Goal: Task Accomplishment & Management: Complete application form

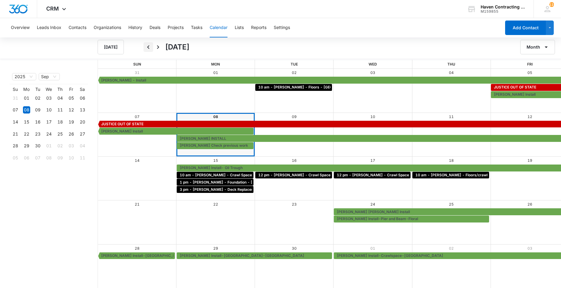
click at [148, 47] on icon "Back" at bounding box center [148, 47] width 2 height 4
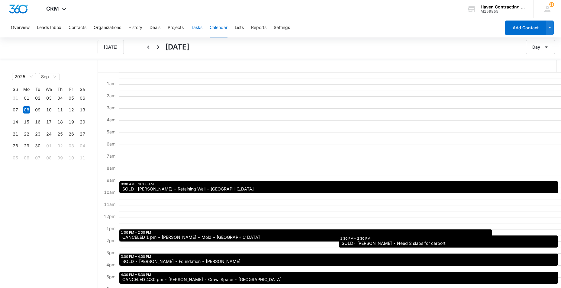
click at [199, 27] on button "Tasks" at bounding box center [196, 27] width 11 height 19
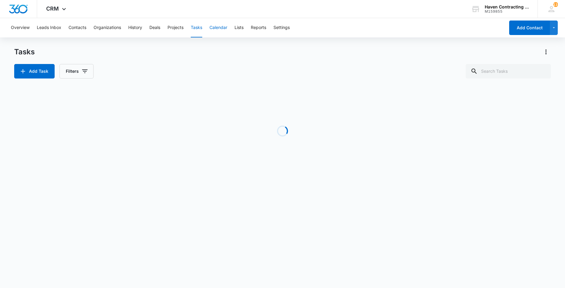
click at [216, 28] on button "Calendar" at bounding box center [219, 27] width 18 height 19
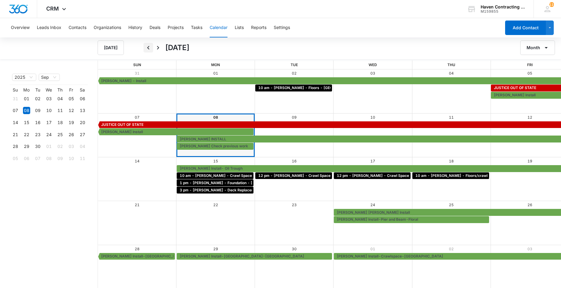
click at [148, 46] on icon "Back" at bounding box center [148, 47] width 7 height 7
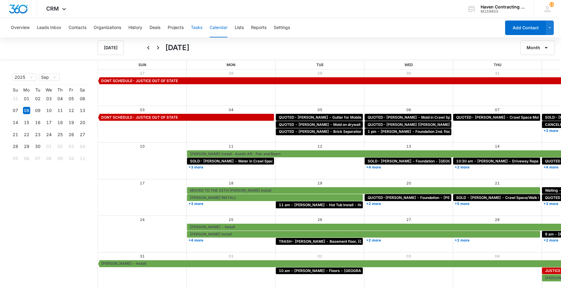
click at [198, 29] on button "Tasks" at bounding box center [196, 27] width 11 height 19
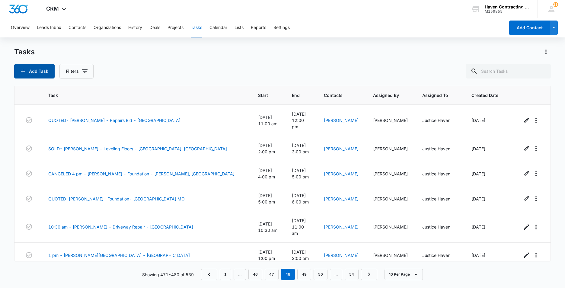
click at [29, 73] on button "Add Task" at bounding box center [34, 71] width 40 height 14
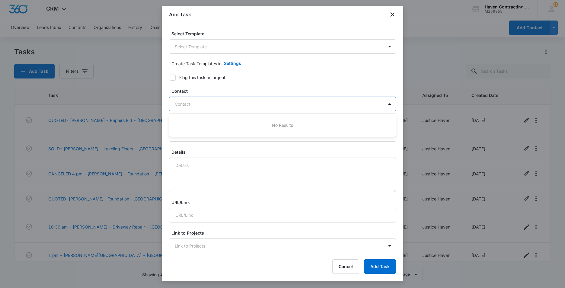
drag, startPoint x: 178, startPoint y: 102, endPoint x: 290, endPoint y: 101, distance: 112.3
click at [178, 103] on div at bounding box center [279, 104] width 208 height 8
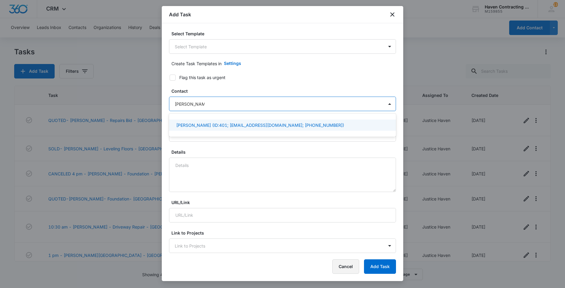
type input "Douglas james"
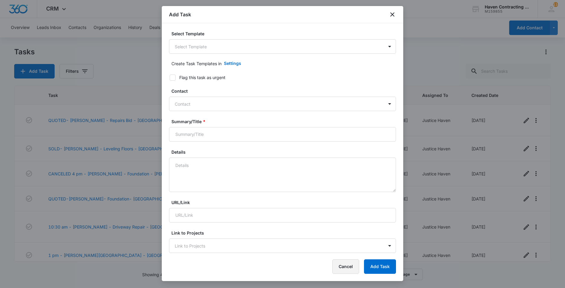
click at [352, 265] on button "Cancel" at bounding box center [345, 266] width 27 height 14
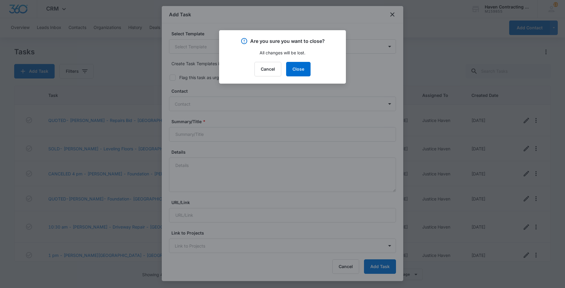
click at [311, 71] on div "Cancel Close" at bounding box center [282, 69] width 112 height 14
drag, startPoint x: 306, startPoint y: 72, endPoint x: 302, endPoint y: 72, distance: 3.4
click at [305, 72] on button "Close" at bounding box center [298, 69] width 24 height 14
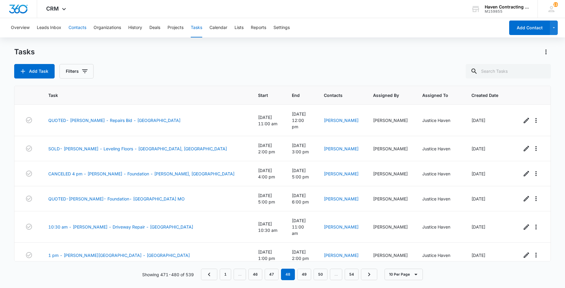
click at [78, 28] on button "Contacts" at bounding box center [78, 27] width 18 height 19
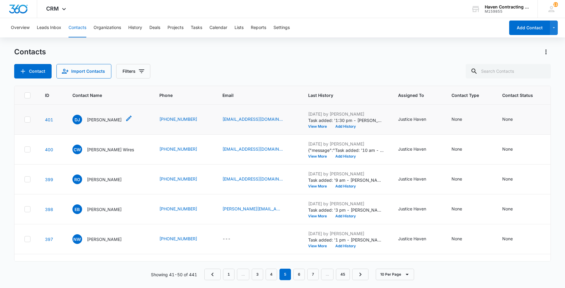
click at [100, 120] on p "Douglas James" at bounding box center [104, 120] width 35 height 6
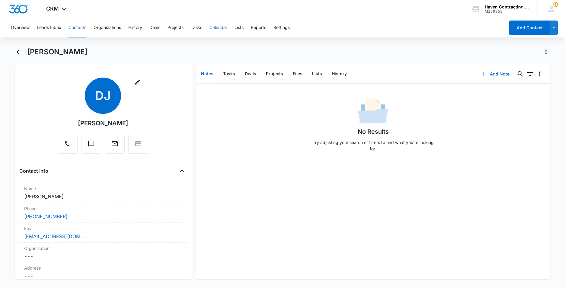
click at [216, 28] on button "Calendar" at bounding box center [219, 27] width 18 height 19
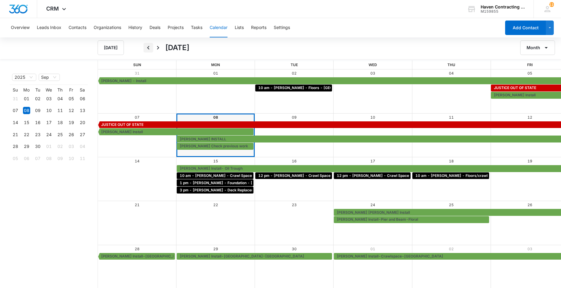
click at [149, 47] on icon "Back" at bounding box center [148, 48] width 2 height 4
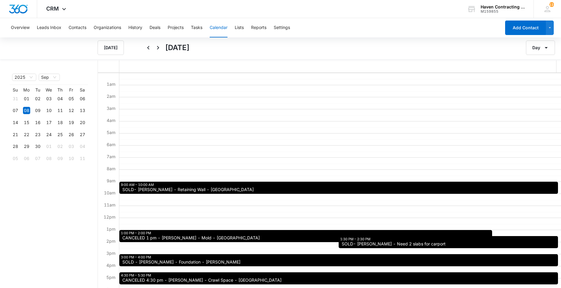
click at [220, 27] on button "Calendar" at bounding box center [219, 27] width 18 height 19
click at [197, 29] on button "Tasks" at bounding box center [196, 27] width 11 height 19
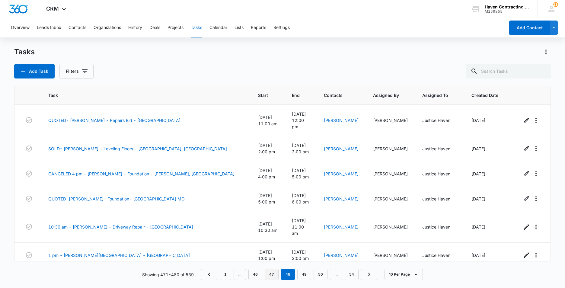
click at [273, 275] on link "47" at bounding box center [272, 274] width 14 height 11
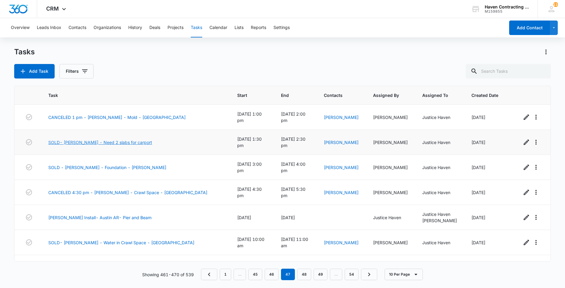
click at [74, 139] on link "SOLD- Douglas James - Need 2 slabs for carport" at bounding box center [100, 142] width 104 height 6
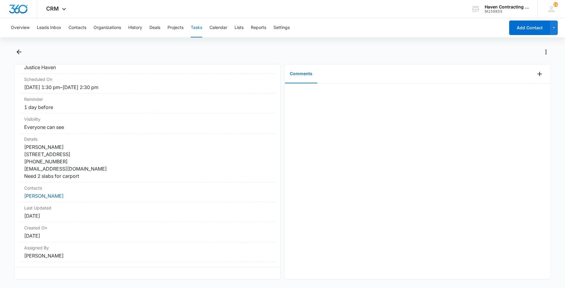
scroll to position [72, 0]
drag, startPoint x: 19, startPoint y: 82, endPoint x: 164, endPoint y: 278, distance: 244.4
click at [164, 279] on div "SOLD- Douglas James - Need 2 slabs for carport Task Info Assigned To Justice Ha…" at bounding box center [147, 172] width 267 height 216
drag, startPoint x: 164, startPoint y: 278, endPoint x: 143, endPoint y: 186, distance: 94.5
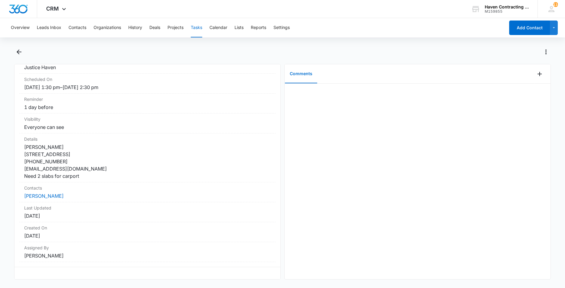
click at [198, 27] on button "Tasks" at bounding box center [196, 27] width 11 height 19
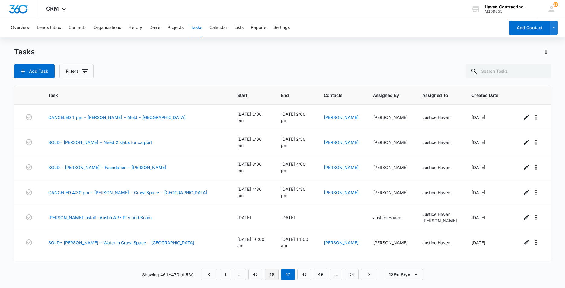
click at [270, 275] on link "46" at bounding box center [272, 274] width 14 height 11
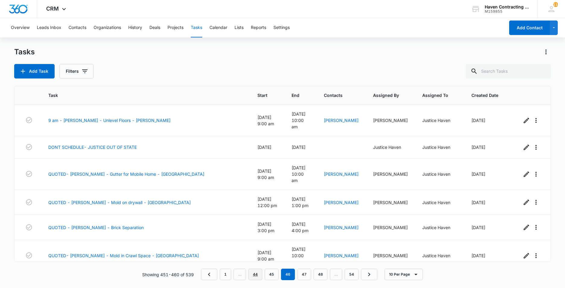
click at [256, 274] on link "44" at bounding box center [255, 274] width 14 height 11
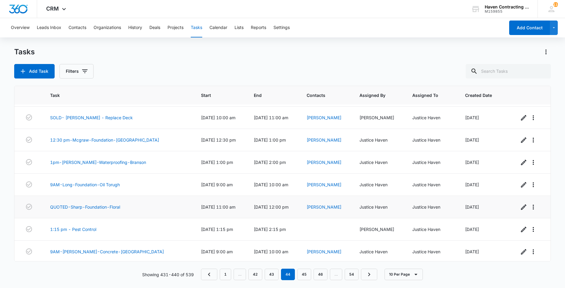
scroll to position [67, 0]
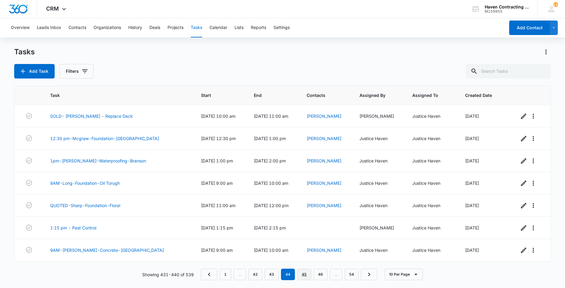
click at [306, 273] on link "45" at bounding box center [304, 274] width 14 height 11
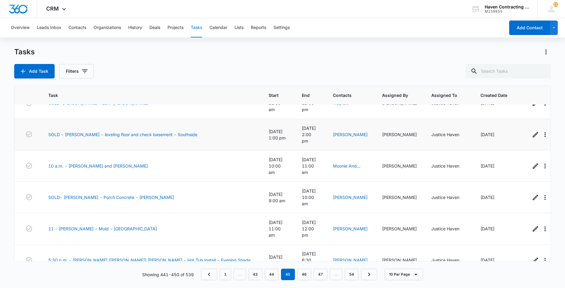
scroll to position [80, 0]
click at [77, 194] on link "SOLD- Lam Hoffman - Porch Concrete - Cushman" at bounding box center [111, 197] width 126 height 6
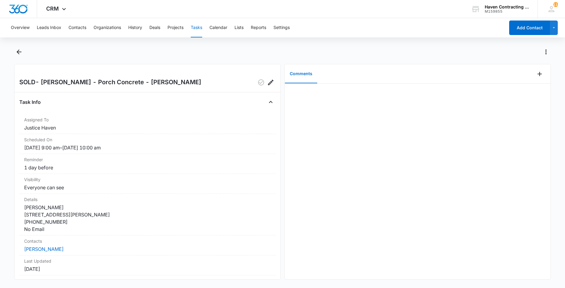
click at [198, 25] on button "Tasks" at bounding box center [196, 27] width 11 height 19
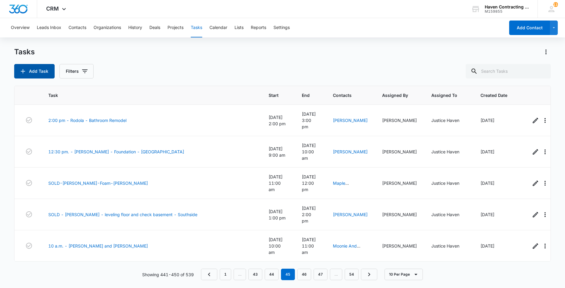
click at [37, 75] on button "Add Task" at bounding box center [34, 71] width 40 height 14
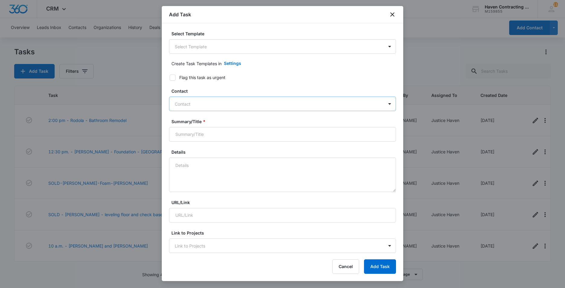
click at [187, 105] on div at bounding box center [279, 104] width 208 height 8
type input "lam"
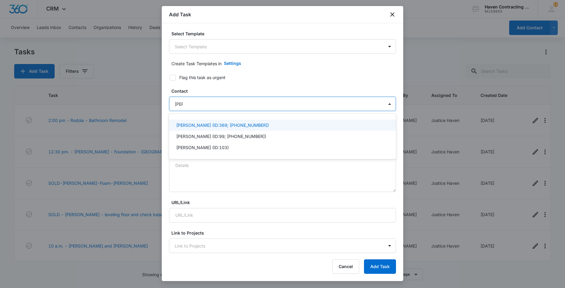
click at [188, 125] on p "Lam Hoffman (ID:369; (870) 612-8563)" at bounding box center [222, 125] width 93 height 6
drag, startPoint x: 180, startPoint y: 126, endPoint x: 210, endPoint y: 136, distance: 31.5
click at [180, 126] on p "Lam Hoffman (ID:369; (870) 612-8563)" at bounding box center [222, 126] width 93 height 6
click at [186, 126] on p "Lam Hoffman (ID:369; (870) 612-8563)" at bounding box center [222, 125] width 93 height 6
click at [163, 130] on div "Select Template Select Template Create Task Templates in Settings Flag this tas…" at bounding box center [283, 138] width 242 height 230
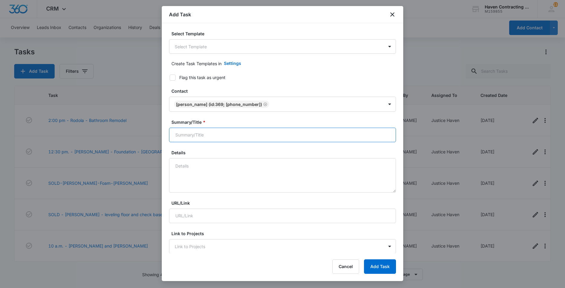
drag, startPoint x: 185, startPoint y: 133, endPoint x: 219, endPoint y: 139, distance: 34.8
click at [185, 133] on input "Summary/Title *" at bounding box center [282, 135] width 227 height 14
type input "Lam Hoffman Install"
click at [181, 166] on textarea "Details" at bounding box center [282, 175] width 227 height 34
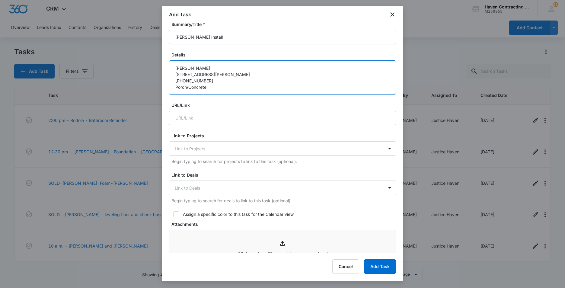
scroll to position [121, 0]
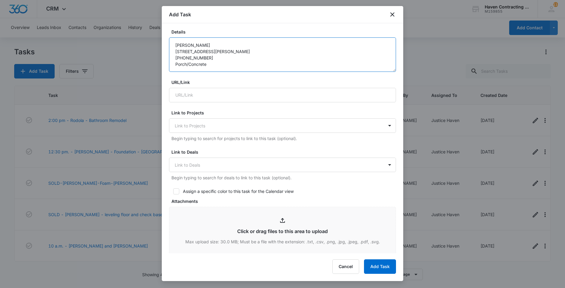
type textarea "Lam Hoffman 120 South Street Cushman, AR 72526 870-612-8563 Porch/Concrete"
click at [175, 193] on icon at bounding box center [176, 191] width 5 height 5
click at [173, 193] on input "Assign a specific color to this task for the Calendar view" at bounding box center [171, 191] width 4 height 4
checkbox input "true"
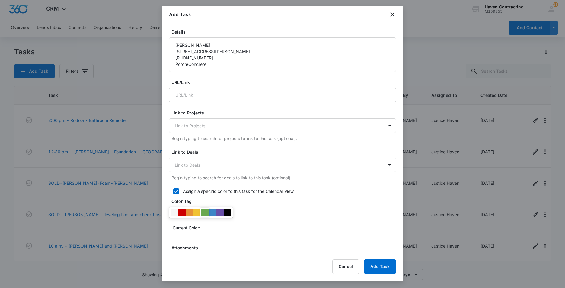
click at [204, 211] on div at bounding box center [205, 213] width 8 height 8
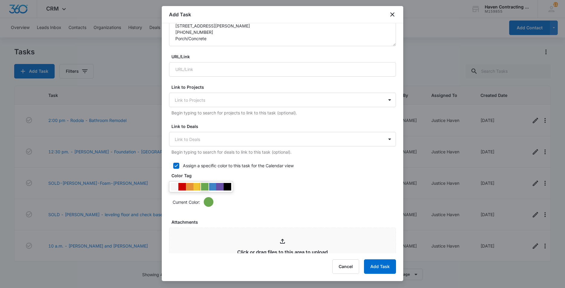
scroll to position [211, 0]
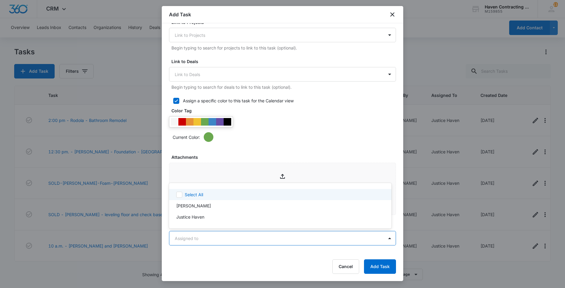
click at [177, 242] on body "CRM Apps Reputation Websites Forms CRM Email Social Ads Intelligence Brand Sett…" at bounding box center [282, 144] width 565 height 288
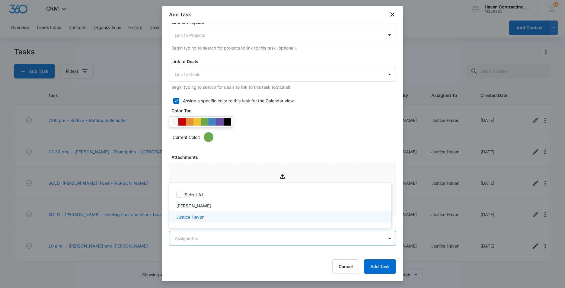
click at [186, 217] on p "Justice Haven" at bounding box center [190, 217] width 28 height 6
click at [188, 257] on div at bounding box center [282, 144] width 565 height 288
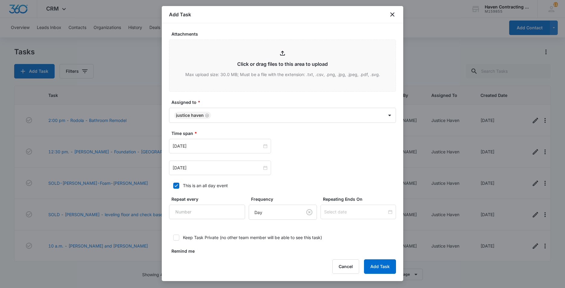
scroll to position [360, 0]
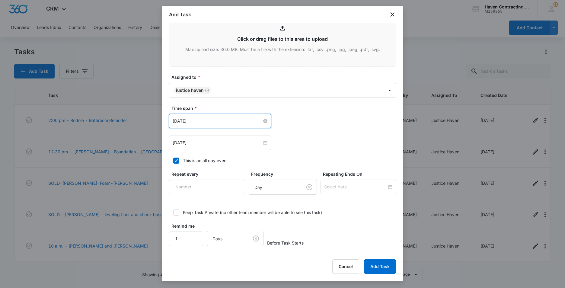
click at [206, 121] on input "[DATE]" at bounding box center [217, 121] width 89 height 7
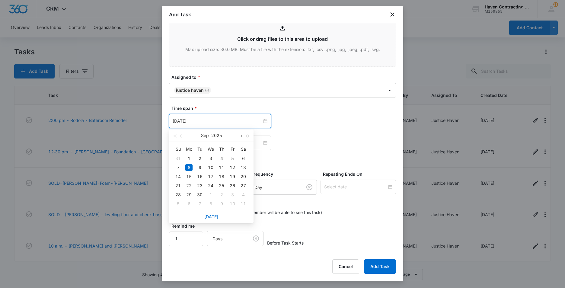
click at [241, 136] on span "button" at bounding box center [240, 136] width 3 height 3
type input "Nov 17, 2025"
click at [190, 185] on div "17" at bounding box center [188, 185] width 7 height 7
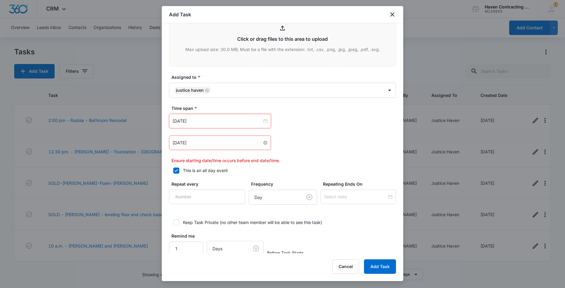
click at [206, 143] on input "[DATE]" at bounding box center [217, 142] width 89 height 7
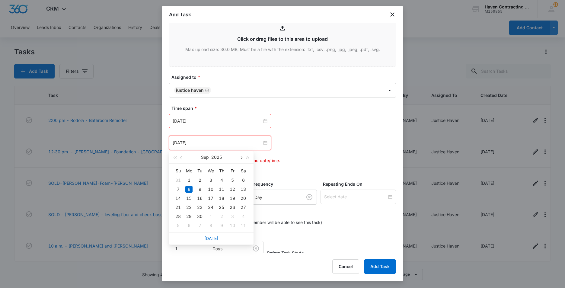
click at [242, 158] on span "button" at bounding box center [240, 157] width 3 height 3
type input "Nov 19, 2025"
click at [213, 205] on div "19" at bounding box center [210, 207] width 7 height 7
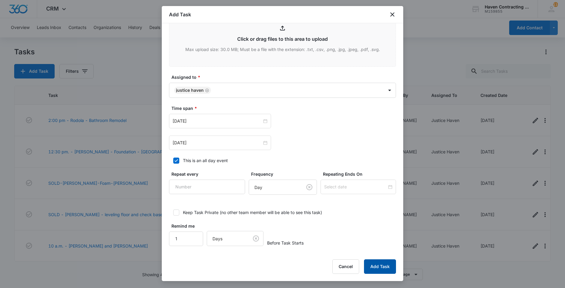
click at [377, 267] on button "Add Task" at bounding box center [380, 266] width 32 height 14
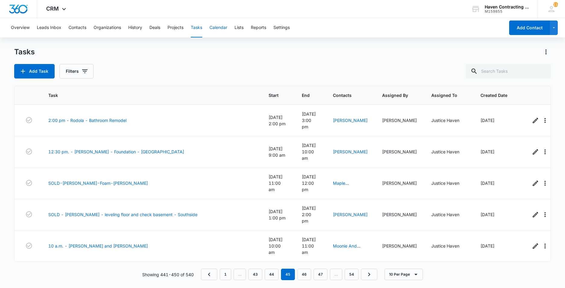
click at [218, 28] on button "Calendar" at bounding box center [219, 27] width 18 height 19
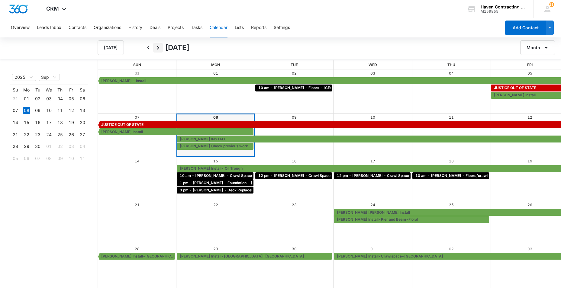
click at [156, 48] on icon "Next" at bounding box center [157, 47] width 7 height 7
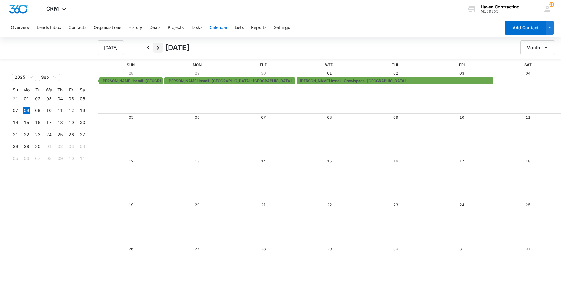
click at [156, 48] on icon "Next" at bounding box center [157, 47] width 7 height 7
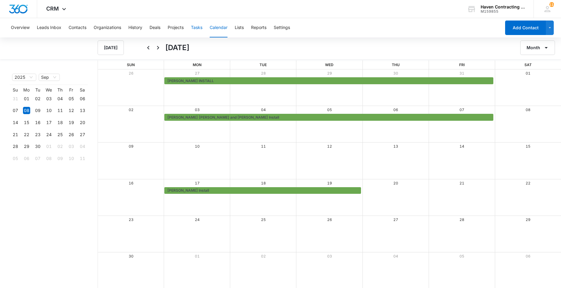
click at [198, 28] on button "Tasks" at bounding box center [196, 27] width 11 height 19
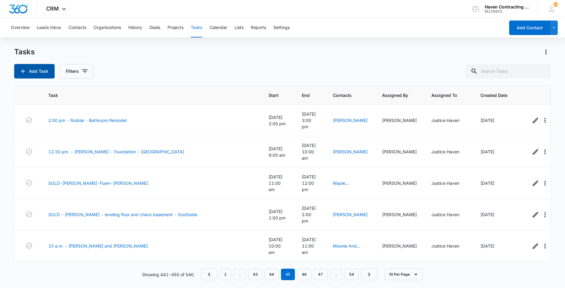
click at [24, 74] on icon "button" at bounding box center [22, 71] width 7 height 7
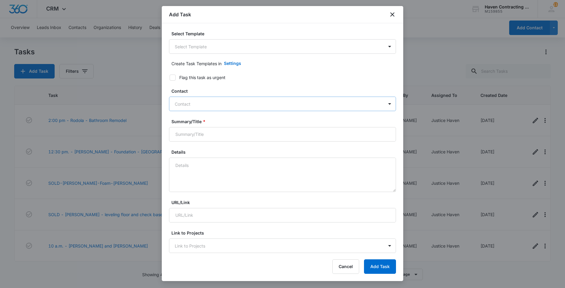
click at [183, 104] on div at bounding box center [279, 104] width 208 height 8
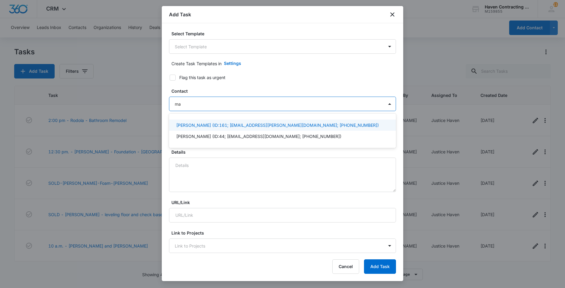
type input "m"
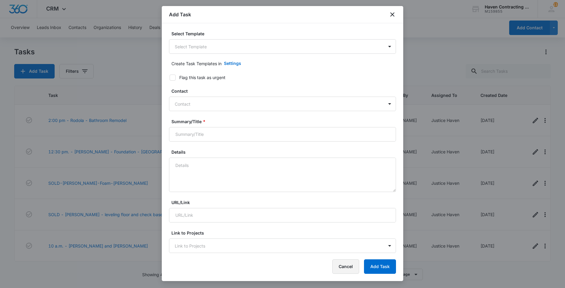
click at [343, 265] on button "Cancel" at bounding box center [345, 266] width 27 height 14
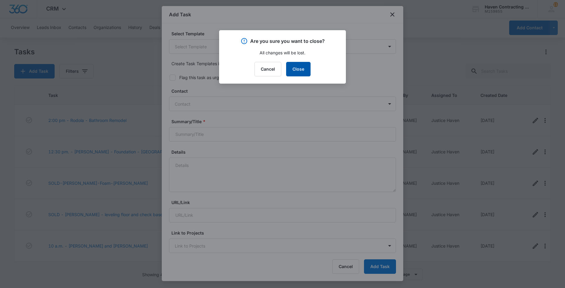
click at [299, 66] on button "Close" at bounding box center [298, 69] width 24 height 14
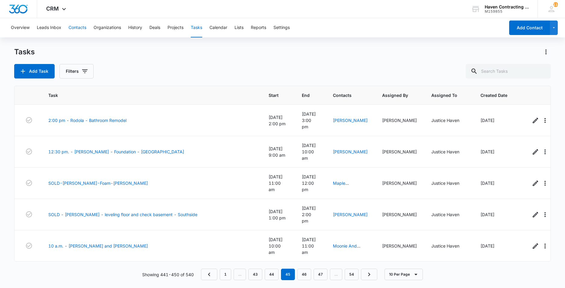
click at [77, 25] on button "Contacts" at bounding box center [78, 27] width 18 height 19
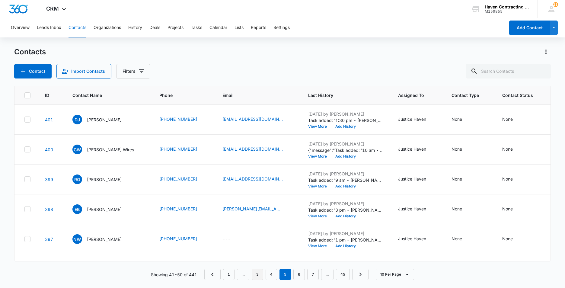
click at [257, 275] on link "3" at bounding box center [257, 274] width 11 height 11
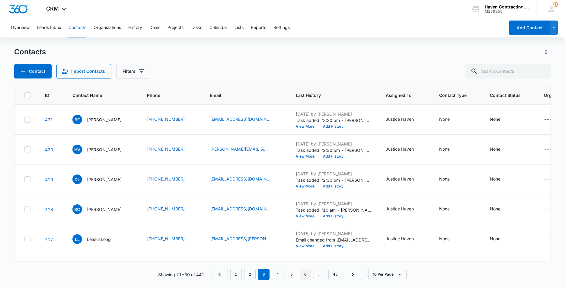
click at [308, 276] on link "6" at bounding box center [305, 274] width 11 height 11
click at [315, 275] on link "8" at bounding box center [312, 274] width 11 height 11
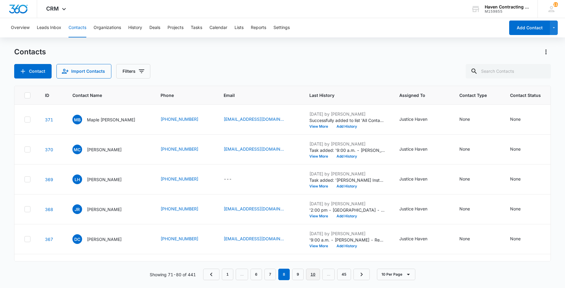
click at [315, 275] on link "10" at bounding box center [313, 274] width 14 height 11
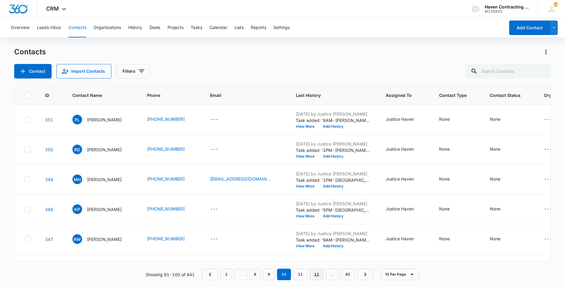
click at [315, 275] on link "12" at bounding box center [317, 274] width 14 height 11
click at [317, 275] on link "14" at bounding box center [321, 274] width 14 height 11
click at [318, 275] on link "16" at bounding box center [321, 274] width 14 height 11
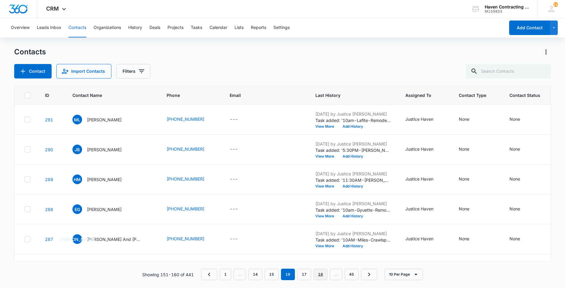
click at [318, 275] on link "18" at bounding box center [321, 274] width 14 height 11
click at [318, 275] on link "20" at bounding box center [321, 274] width 14 height 11
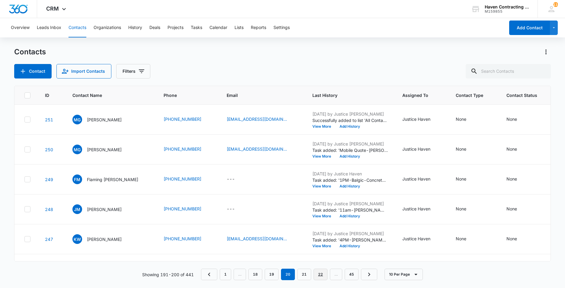
click at [318, 275] on link "22" at bounding box center [321, 274] width 14 height 11
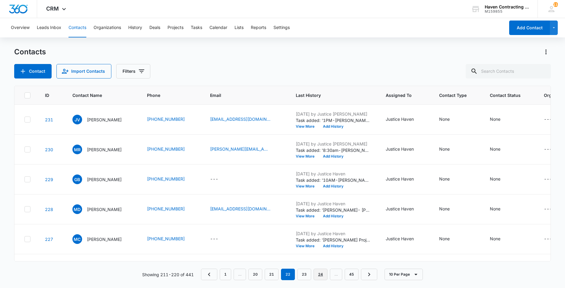
click at [318, 275] on link "24" at bounding box center [321, 274] width 14 height 11
click at [318, 275] on link "26" at bounding box center [321, 274] width 14 height 11
click at [318, 275] on link "28" at bounding box center [321, 274] width 14 height 11
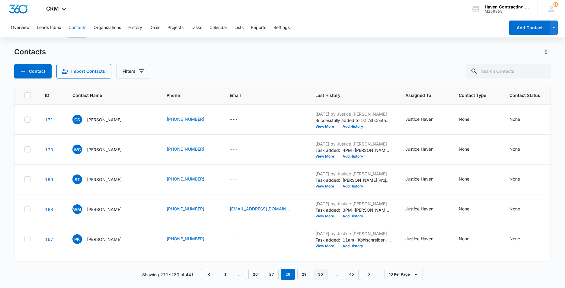
click at [318, 275] on link "30" at bounding box center [321, 274] width 14 height 11
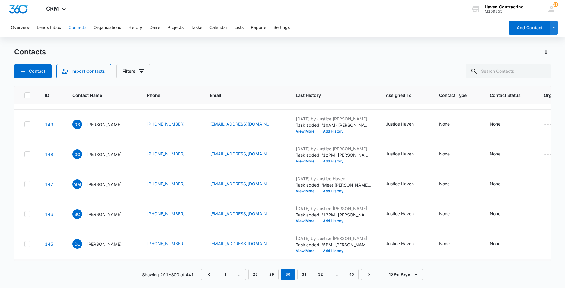
scroll to position [147, 0]
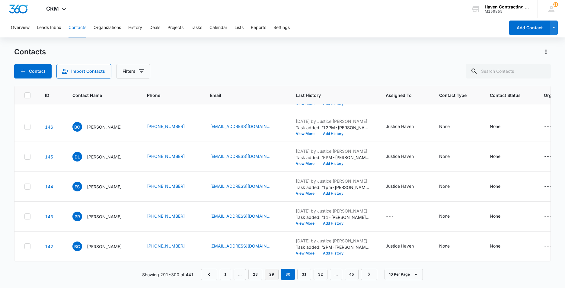
click at [271, 275] on link "29" at bounding box center [272, 274] width 14 height 11
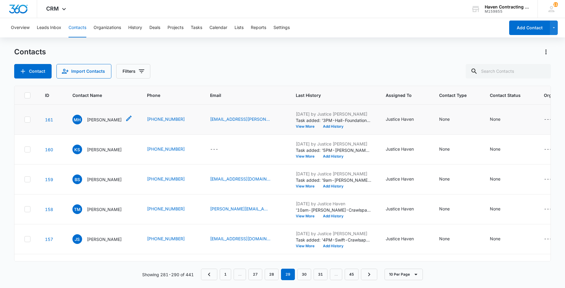
click at [96, 119] on p "Maggie Hall" at bounding box center [104, 120] width 35 height 6
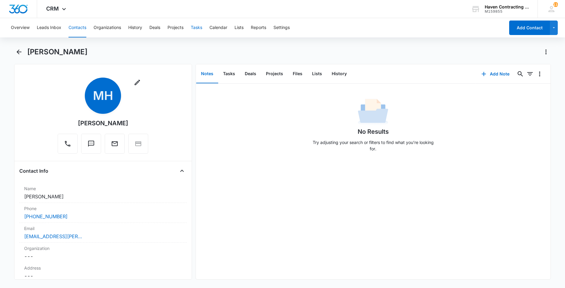
click at [196, 28] on button "Tasks" at bounding box center [196, 27] width 11 height 19
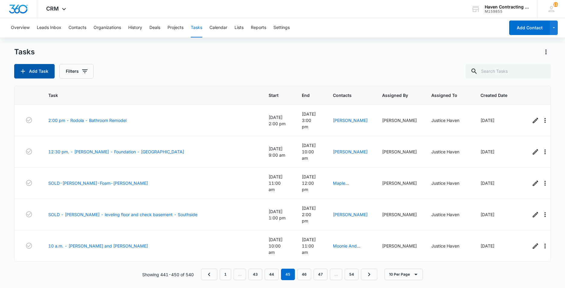
click at [36, 72] on button "Add Task" at bounding box center [34, 71] width 40 height 14
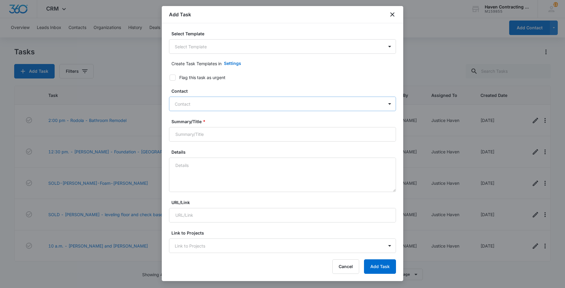
click at [180, 102] on div at bounding box center [279, 104] width 208 height 8
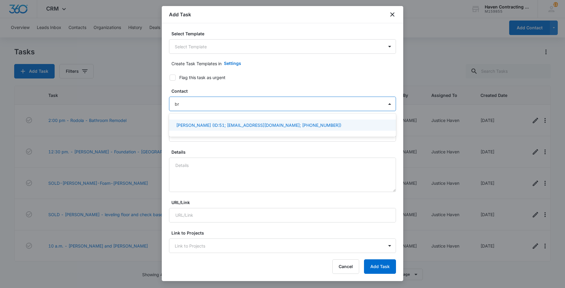
type input "b"
type input "magg"
click at [393, 14] on icon "close" at bounding box center [392, 14] width 4 height 4
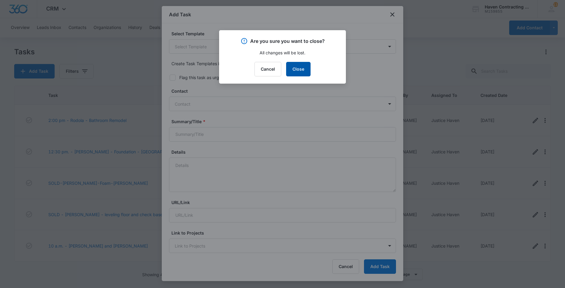
click at [292, 71] on button "Close" at bounding box center [298, 69] width 24 height 14
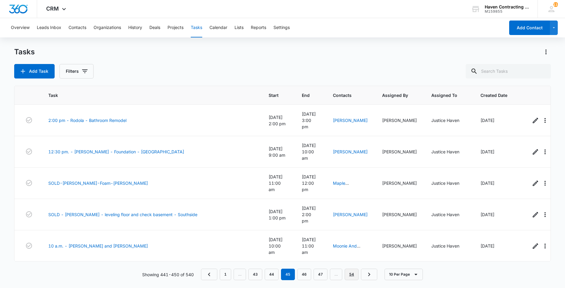
click at [352, 273] on link "54" at bounding box center [352, 274] width 14 height 11
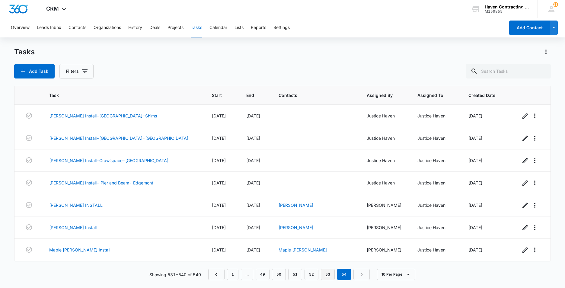
click at [328, 276] on link "53" at bounding box center [328, 274] width 14 height 11
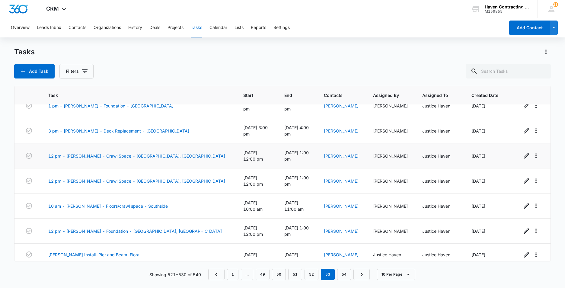
scroll to position [67, 0]
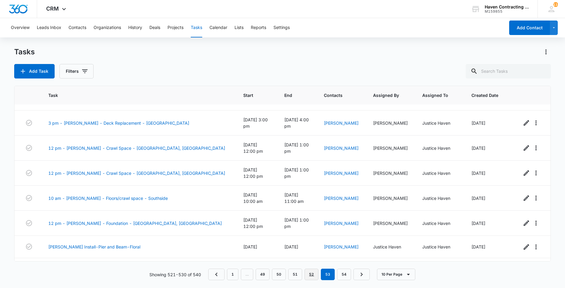
click at [310, 274] on link "52" at bounding box center [312, 274] width 14 height 11
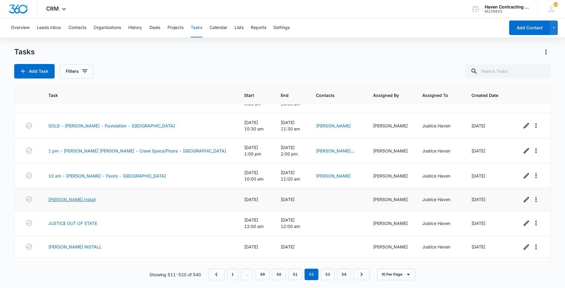
click at [63, 196] on link "[PERSON_NAME] Install" at bounding box center [71, 199] width 47 height 6
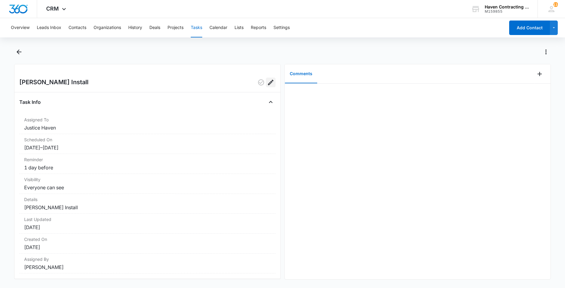
click at [267, 81] on icon "Edit" at bounding box center [270, 82] width 7 height 7
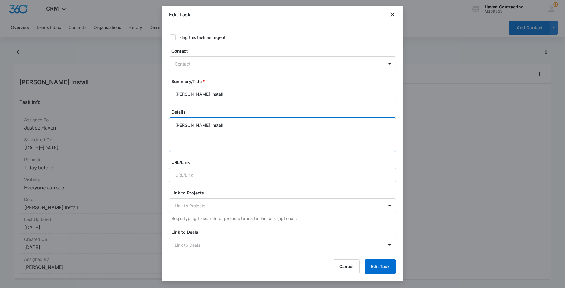
drag, startPoint x: 219, startPoint y: 126, endPoint x: 253, endPoint y: 127, distance: 34.1
click at [219, 126] on textarea "[PERSON_NAME] Install" at bounding box center [282, 134] width 227 height 34
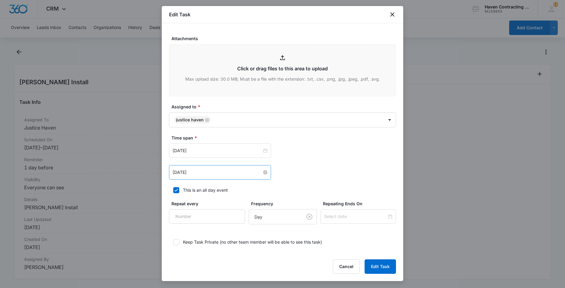
scroll to position [319, 0]
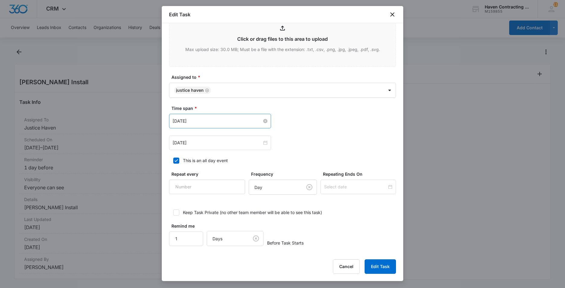
type textarea "Jacob Landers Install 212 Sharon Street Batesville, AR 72501 870-834-8461 Crawl…"
click at [204, 123] on input "Sep 5, 2025" at bounding box center [217, 121] width 89 height 7
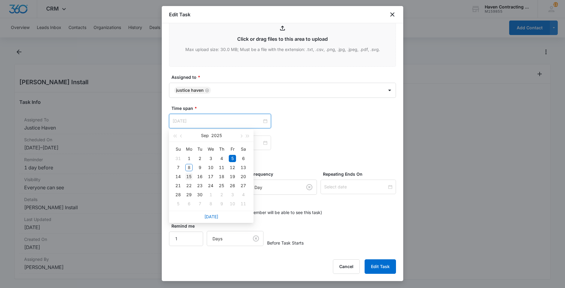
type input "Sep 15, 2025"
click at [189, 177] on div "15" at bounding box center [188, 176] width 7 height 7
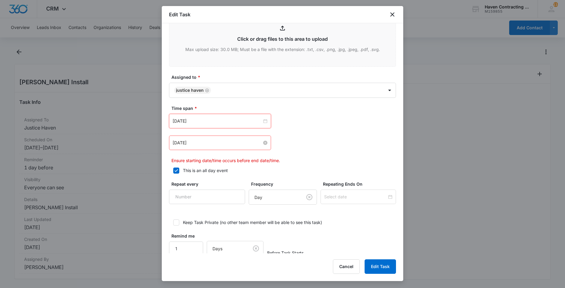
click at [199, 143] on input "[DATE]" at bounding box center [217, 142] width 89 height 7
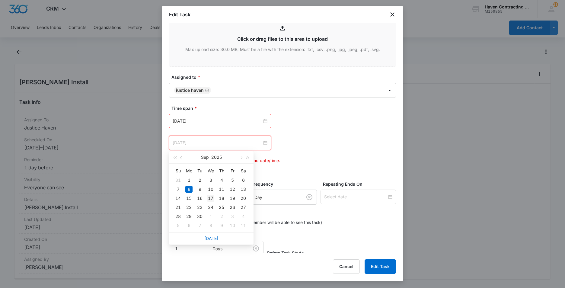
type input "[DATE]"
click at [210, 198] on div "17" at bounding box center [210, 198] width 7 height 7
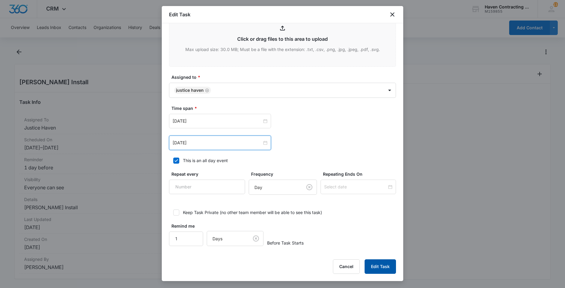
click at [378, 265] on button "Edit Task" at bounding box center [380, 266] width 31 height 14
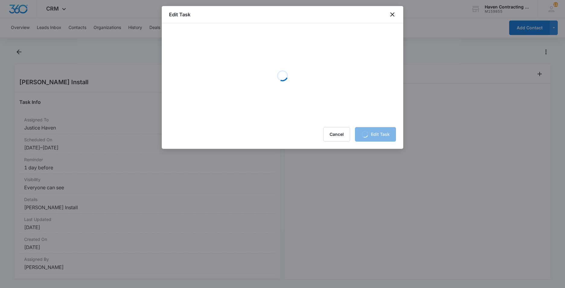
scroll to position [0, 0]
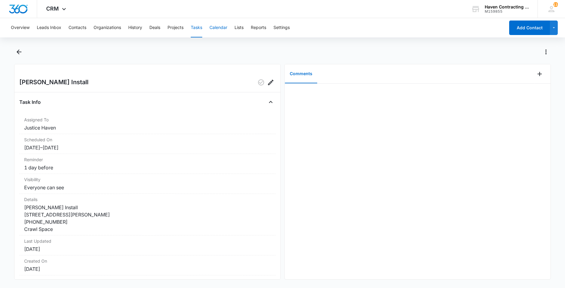
click at [219, 27] on button "Calendar" at bounding box center [219, 27] width 18 height 19
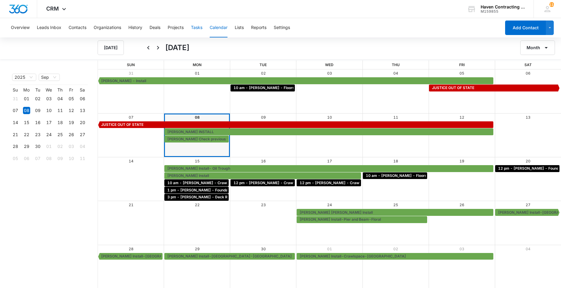
click at [195, 27] on button "Tasks" at bounding box center [196, 27] width 11 height 19
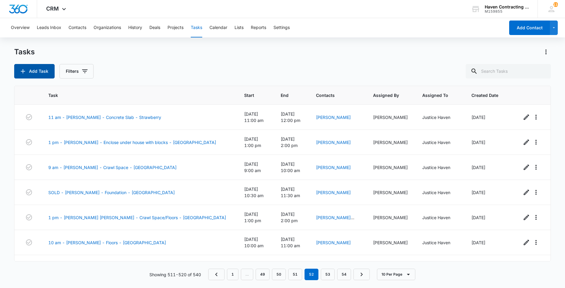
click at [31, 72] on button "Add Task" at bounding box center [34, 71] width 40 height 14
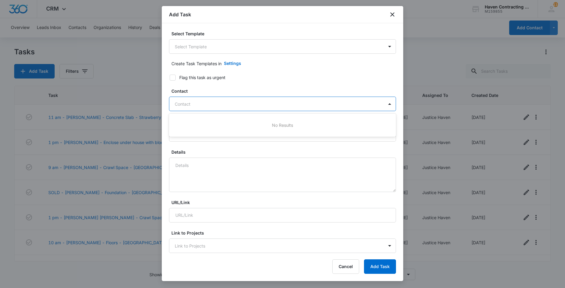
click at [179, 104] on div at bounding box center [279, 104] width 208 height 8
type input "jones"
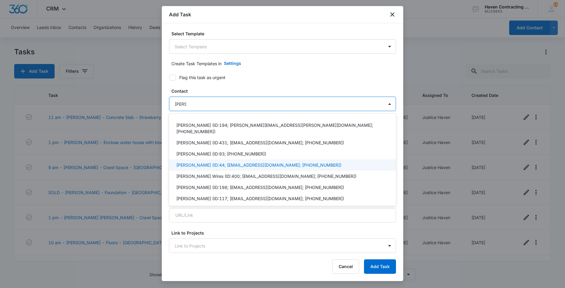
click at [183, 162] on p "Maggie Jones (ID:44; mjones@pagepc.com; (928) 660-1346)" at bounding box center [258, 165] width 165 height 6
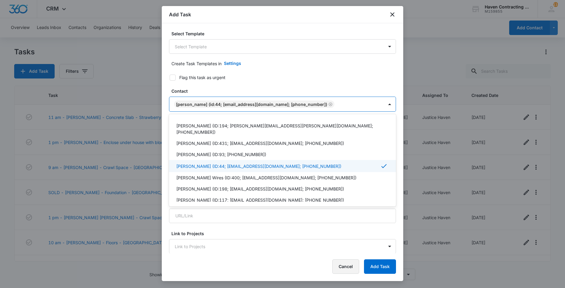
click at [348, 267] on button "Cancel" at bounding box center [345, 266] width 27 height 14
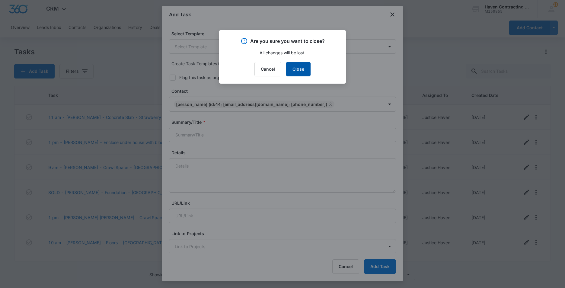
click at [299, 72] on button "Close" at bounding box center [298, 69] width 24 height 14
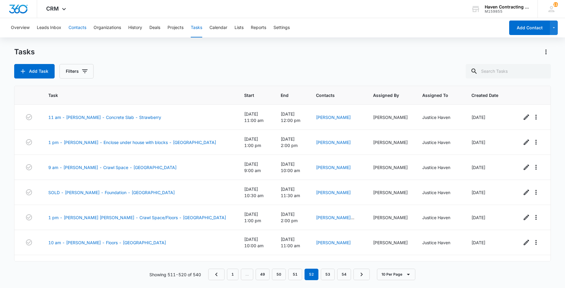
click at [74, 30] on button "Contacts" at bounding box center [78, 27] width 18 height 19
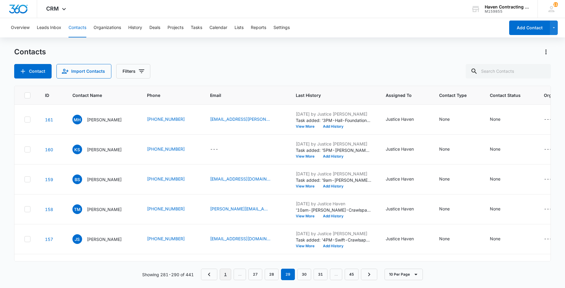
click at [226, 276] on link "1" at bounding box center [225, 274] width 11 height 11
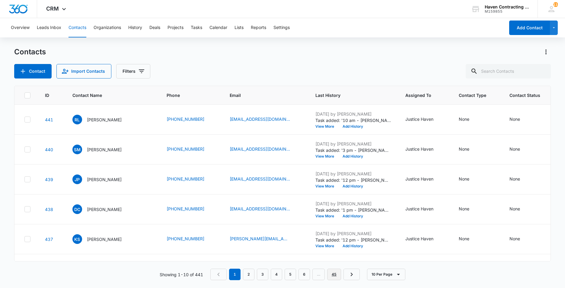
click at [333, 274] on link "45" at bounding box center [334, 274] width 14 height 11
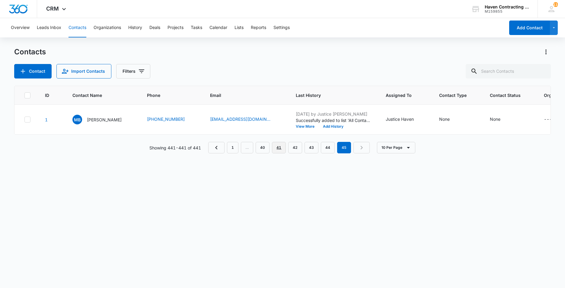
click at [277, 153] on link "41" at bounding box center [279, 147] width 14 height 11
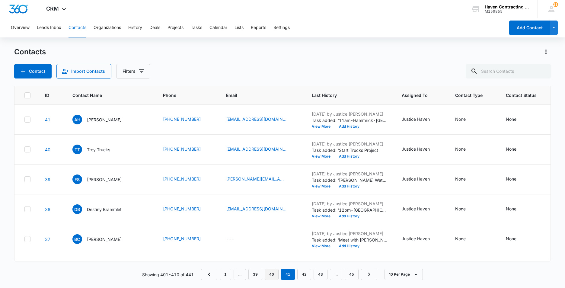
click at [272, 277] on link "40" at bounding box center [272, 274] width 14 height 11
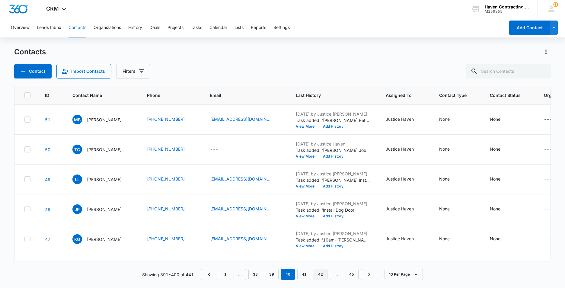
click at [321, 276] on link "42" at bounding box center [321, 274] width 14 height 11
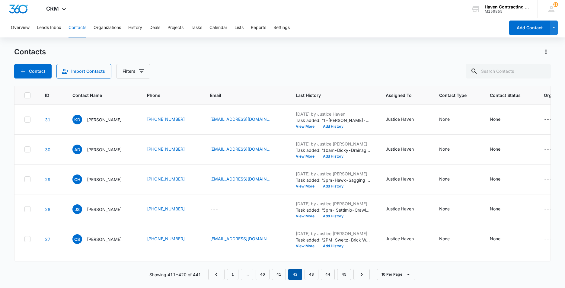
click at [295, 276] on em "42" at bounding box center [295, 274] width 14 height 11
click at [282, 274] on link "41" at bounding box center [279, 274] width 14 height 11
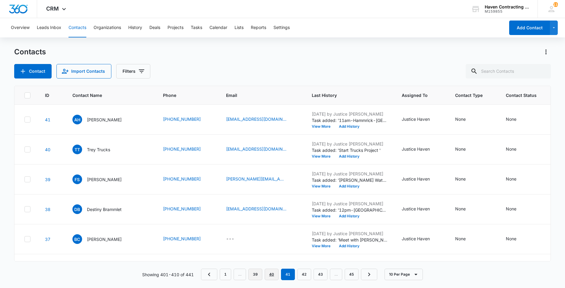
click at [273, 275] on link "40" at bounding box center [272, 274] width 14 height 11
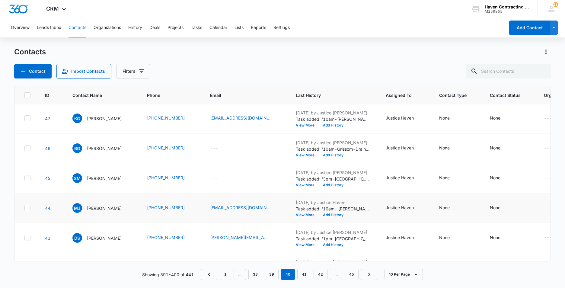
scroll to position [147, 0]
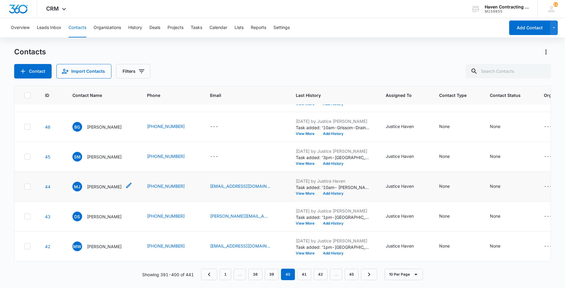
click at [99, 184] on p "[PERSON_NAME]" at bounding box center [104, 187] width 35 height 6
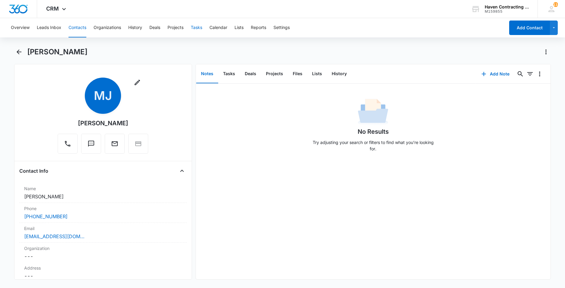
click at [200, 28] on button "Tasks" at bounding box center [196, 27] width 11 height 19
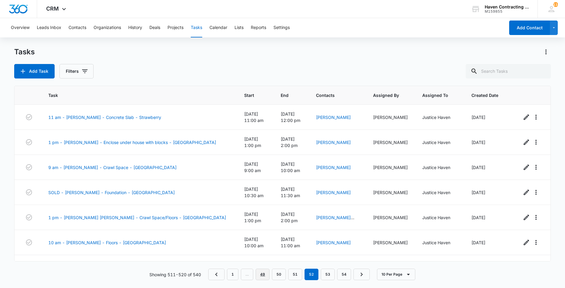
click at [263, 277] on link "49" at bounding box center [263, 274] width 14 height 11
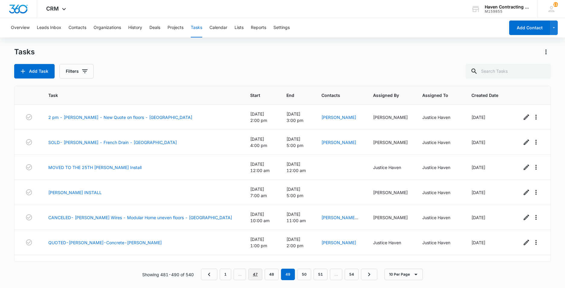
click at [256, 276] on link "47" at bounding box center [255, 274] width 14 height 11
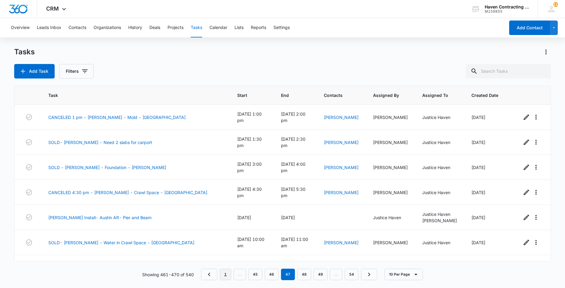
click at [227, 277] on link "1" at bounding box center [225, 274] width 11 height 11
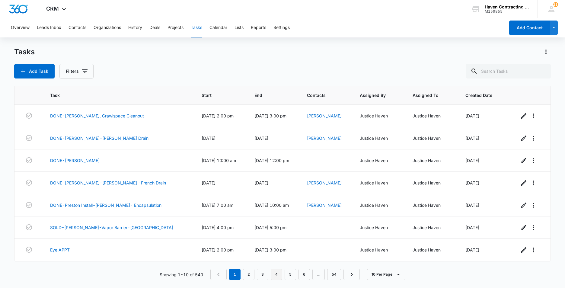
click at [275, 275] on link "4" at bounding box center [276, 274] width 11 height 11
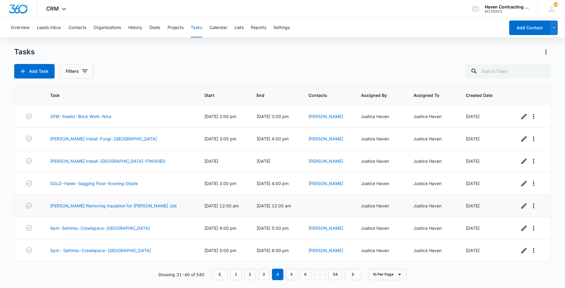
scroll to position [67, 0]
click at [290, 273] on link "5" at bounding box center [291, 274] width 11 height 11
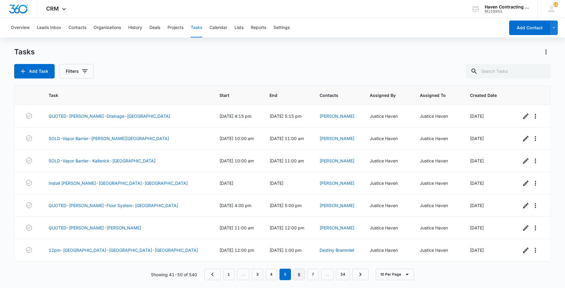
click at [297, 273] on link "6" at bounding box center [298, 274] width 11 height 11
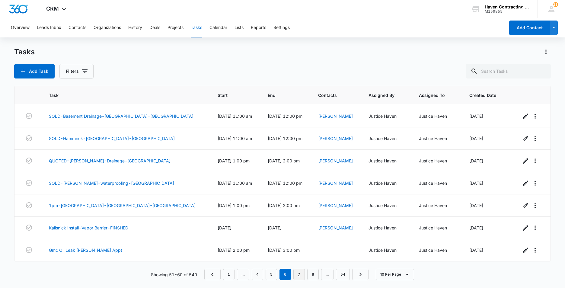
click at [302, 276] on link "7" at bounding box center [298, 274] width 11 height 11
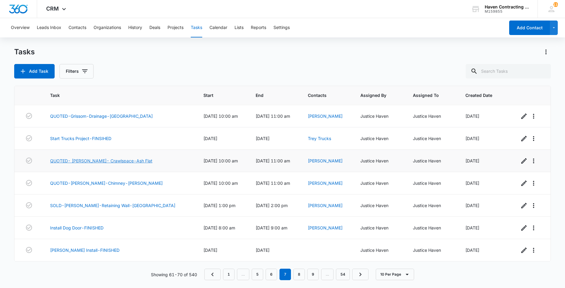
click at [84, 160] on link "QUOTED- [PERSON_NAME]- Crawlspace-Ash Flat" at bounding box center [101, 161] width 102 height 6
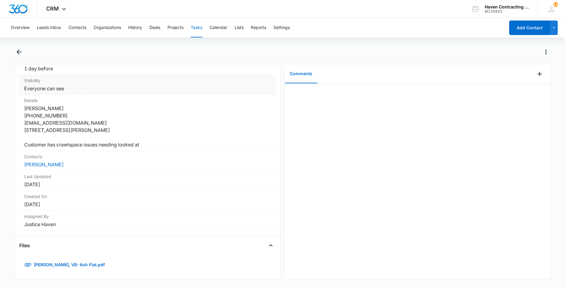
scroll to position [104, 0]
click at [22, 242] on h4 "Files" at bounding box center [24, 245] width 11 height 7
click at [45, 261] on link "[PERSON_NAME], VB-Ash Flat.pdf" at bounding box center [64, 265] width 91 height 14
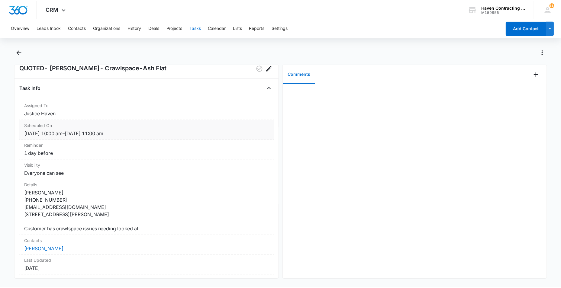
scroll to position [0, 0]
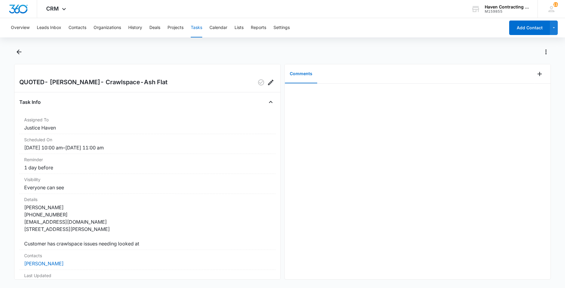
click at [198, 27] on button "Tasks" at bounding box center [196, 27] width 11 height 19
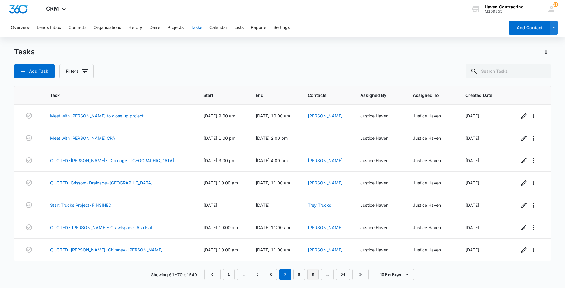
click at [313, 274] on link "9" at bounding box center [312, 274] width 11 height 11
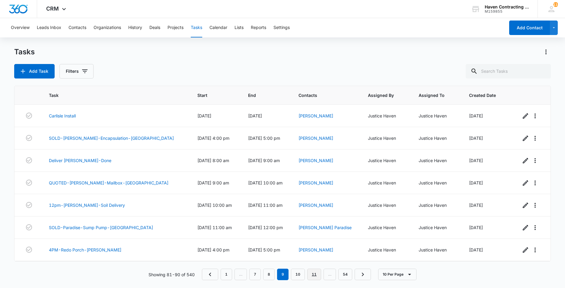
click at [313, 274] on link "11" at bounding box center [314, 274] width 14 height 11
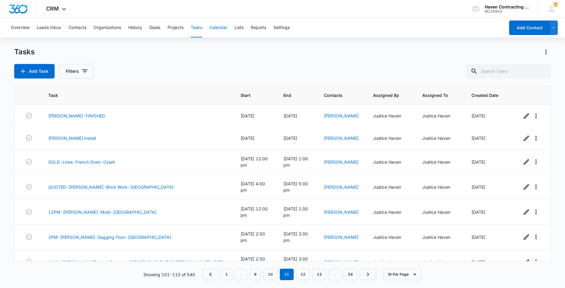
click at [221, 28] on button "Calendar" at bounding box center [219, 27] width 18 height 19
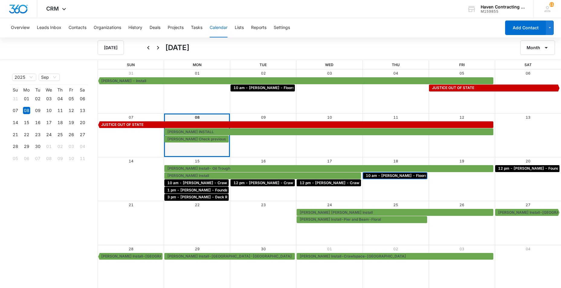
click at [382, 174] on span "10 am - [PERSON_NAME] - Floors/crawl space - Southside" at bounding box center [418, 175] width 105 height 5
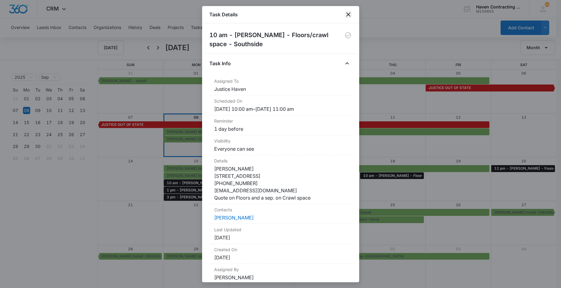
click at [347, 13] on icon "close" at bounding box center [348, 14] width 4 height 4
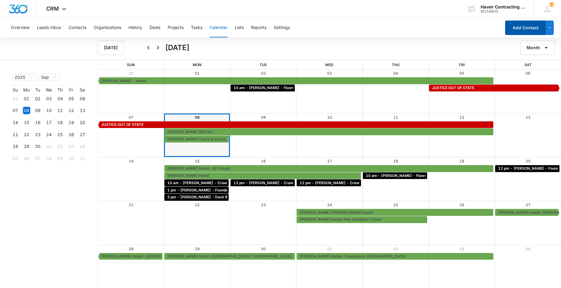
click at [525, 30] on button "Add Contact" at bounding box center [525, 28] width 41 height 14
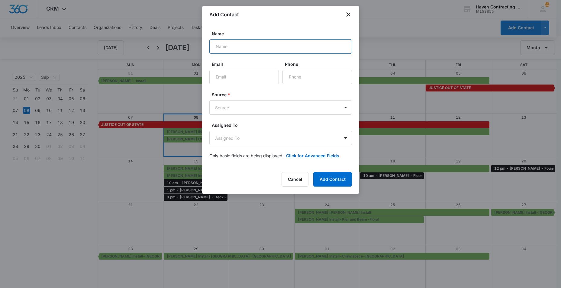
click at [222, 49] on input "Name" at bounding box center [280, 46] width 142 height 14
type input "[PERSON_NAME]"
click at [225, 74] on input "Email" at bounding box center [243, 77] width 69 height 14
type input "[EMAIL_ADDRESS][PERSON_NAME][DOMAIN_NAME]"
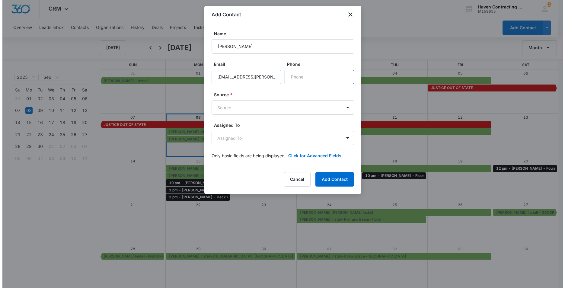
scroll to position [0, 0]
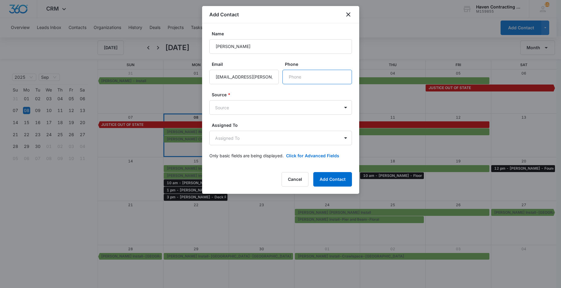
click at [313, 76] on input "Phone" at bounding box center [316, 77] width 69 height 14
type input "[PHONE_NUMBER]"
click at [213, 106] on body "CRM Apps Reputation Websites Forms CRM Email Social Ads Intelligence Brand Sett…" at bounding box center [280, 144] width 561 height 289
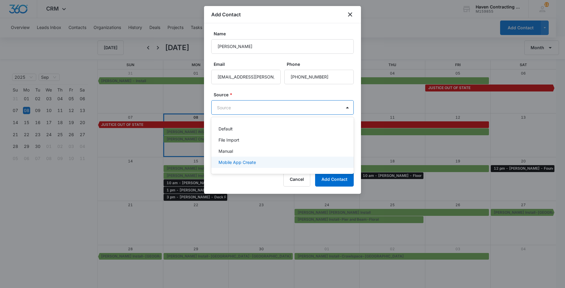
click at [223, 163] on p "Mobile App Create" at bounding box center [237, 162] width 37 height 6
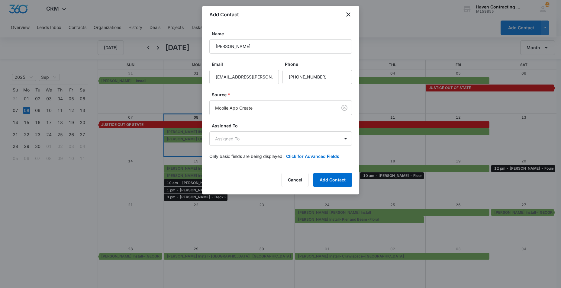
click at [207, 144] on div "Name [PERSON_NAME] Email [PERSON_NAME][EMAIL_ADDRESS][PERSON_NAME][DOMAIN_NAME]…" at bounding box center [280, 94] width 157 height 143
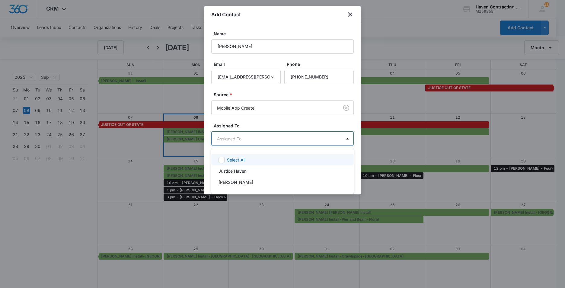
click at [223, 137] on body "CRM Apps Reputation Websites Forms CRM Email Social Ads Intelligence Brand Sett…" at bounding box center [282, 144] width 565 height 288
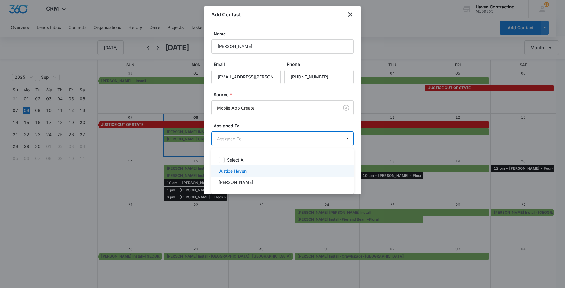
drag, startPoint x: 225, startPoint y: 172, endPoint x: 216, endPoint y: 171, distance: 9.4
click at [223, 172] on p "Justice Haven" at bounding box center [233, 171] width 28 height 6
click at [209, 157] on div at bounding box center [282, 144] width 565 height 288
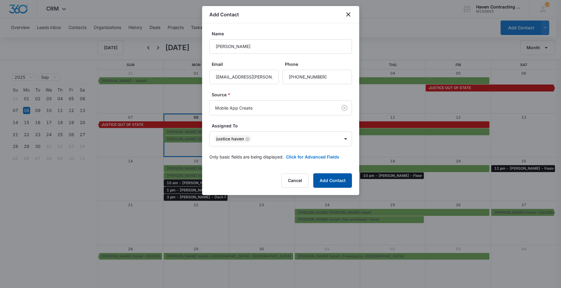
click at [321, 180] on button "Add Contact" at bounding box center [332, 180] width 39 height 14
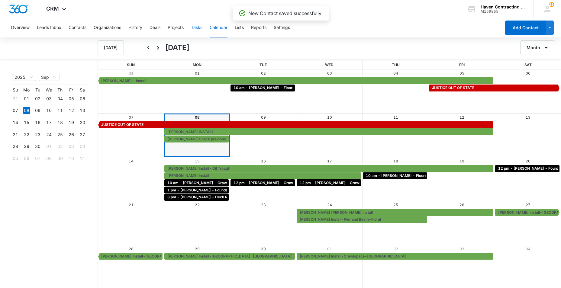
click at [194, 27] on button "Tasks" at bounding box center [196, 27] width 11 height 19
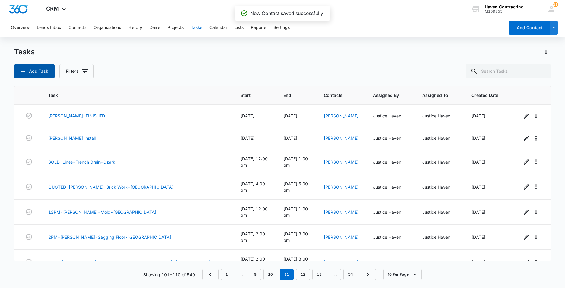
click at [32, 70] on button "Add Task" at bounding box center [34, 71] width 40 height 14
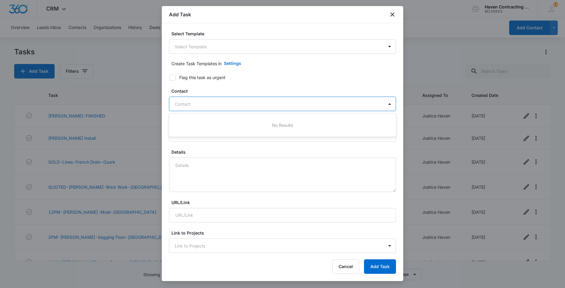
click at [175, 107] on div at bounding box center [279, 104] width 208 height 8
type input "[PERSON_NAME]"
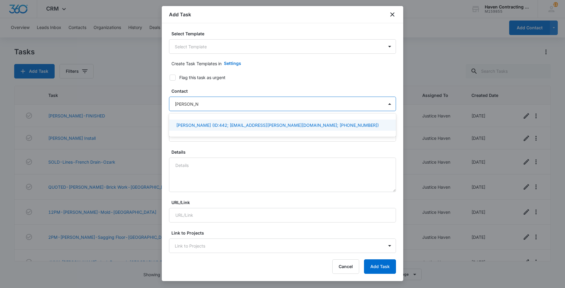
click at [187, 124] on p "[PERSON_NAME] (ID:442; [EMAIL_ADDRESS][PERSON_NAME][DOMAIN_NAME]; [PHONE_NUMBER…" at bounding box center [277, 125] width 203 height 6
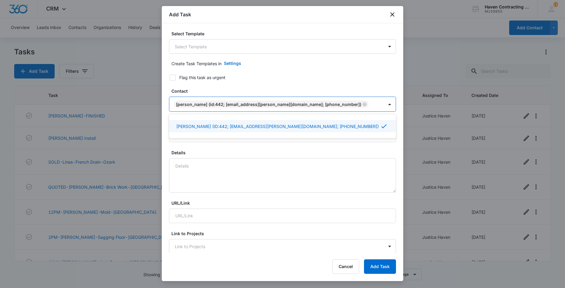
click at [165, 141] on div "Select Template Select Template Create Task Templates in Settings Flag this tas…" at bounding box center [283, 138] width 242 height 230
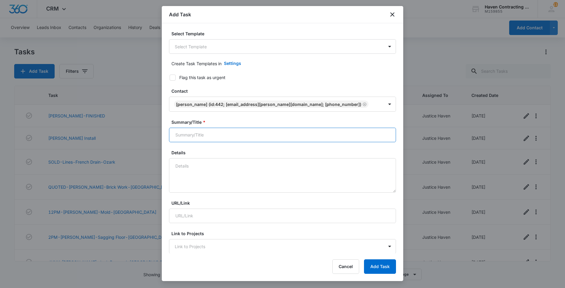
click at [172, 136] on input "Summary/Title *" at bounding box center [282, 135] width 227 height 14
type input "1 pm - [PERSON_NAME] - Office in new building - [GEOGRAPHIC_DATA]"
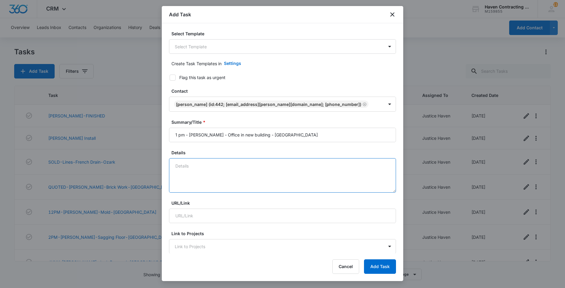
drag, startPoint x: 178, startPoint y: 167, endPoint x: 220, endPoint y: 155, distance: 43.3
click at [180, 167] on textarea "Details" at bounding box center [282, 175] width 227 height 34
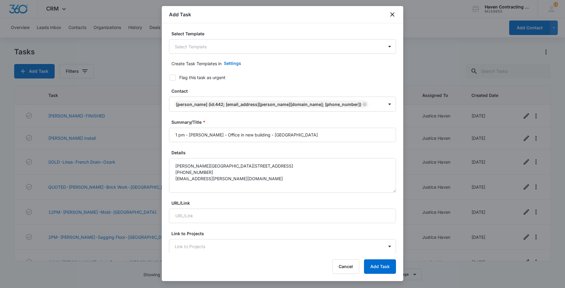
click at [164, 199] on div "Select Template Select Template Create Task Templates in Settings Flag this tas…" at bounding box center [283, 138] width 242 height 230
click at [238, 190] on textarea "[PERSON_NAME][GEOGRAPHIC_DATA][STREET_ADDRESS] [PHONE_NUMBER] [EMAIL_ADDRESS][P…" at bounding box center [282, 175] width 227 height 34
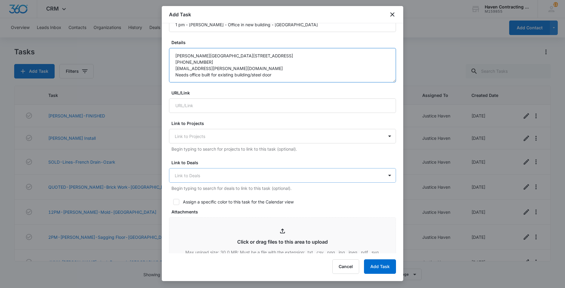
scroll to position [121, 0]
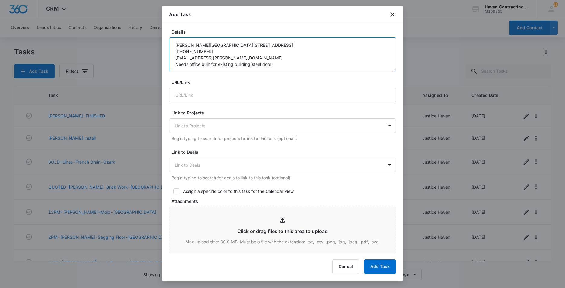
type textarea "[PERSON_NAME][GEOGRAPHIC_DATA][STREET_ADDRESS] [PHONE_NUMBER] [EMAIL_ADDRESS][P…"
click at [174, 192] on icon at bounding box center [176, 191] width 5 height 5
click at [173, 192] on input "Assign a specific color to this task for the Calendar view" at bounding box center [171, 191] width 4 height 4
checkbox input "true"
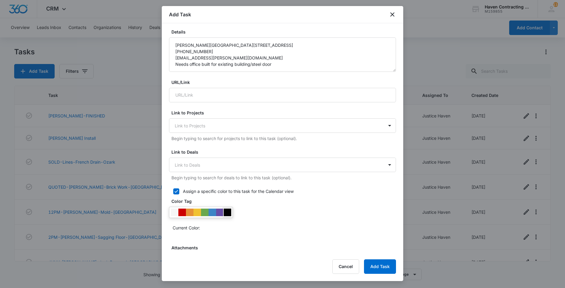
click at [225, 214] on div at bounding box center [228, 213] width 8 height 8
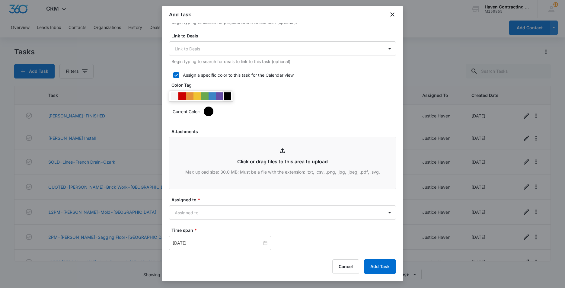
scroll to position [242, 0]
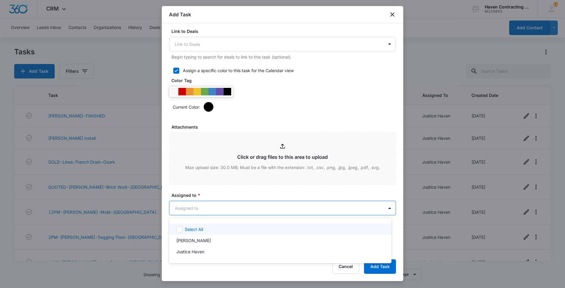
click at [176, 204] on body "CRM Apps Reputation Websites Forms CRM Email Social Ads Intelligence Brand Sett…" at bounding box center [282, 144] width 565 height 288
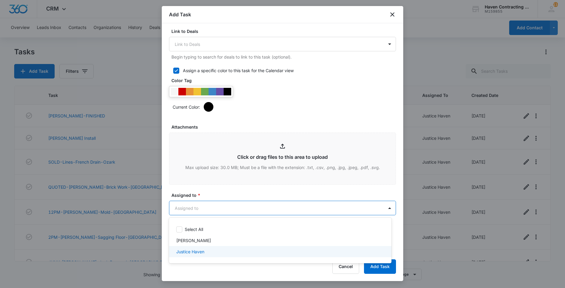
click at [187, 254] on p "Justice Haven" at bounding box center [190, 251] width 28 height 6
click at [165, 245] on div at bounding box center [282, 144] width 565 height 288
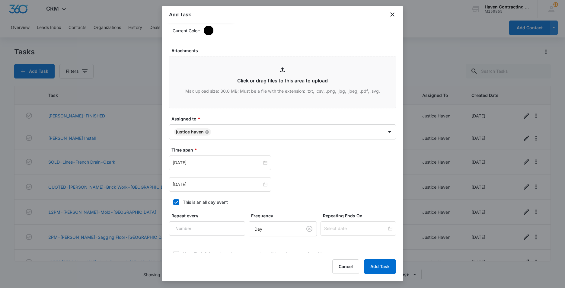
scroll to position [360, 0]
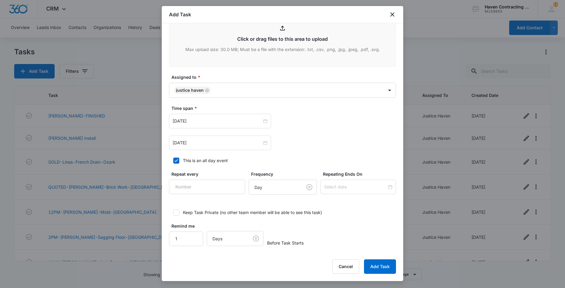
click at [175, 161] on icon at bounding box center [176, 160] width 4 height 3
click at [173, 161] on input "This is an all day event" at bounding box center [171, 160] width 4 height 4
checkbox input "false"
click at [201, 121] on input "[DATE]" at bounding box center [217, 121] width 89 height 7
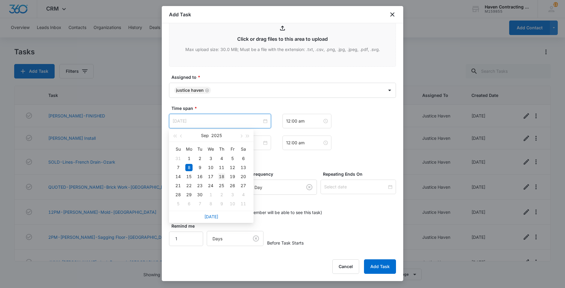
type input "[DATE]"
click at [221, 178] on div "18" at bounding box center [221, 176] width 7 height 7
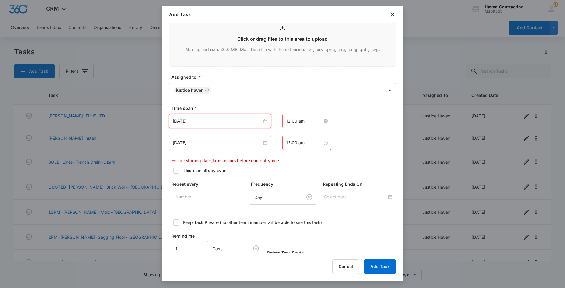
click at [305, 120] on input "12:00 am" at bounding box center [304, 121] width 36 height 7
click at [286, 145] on div "01" at bounding box center [288, 143] width 17 height 8
click at [319, 142] on div "PM" at bounding box center [322, 143] width 17 height 8
type input "1:00 pm"
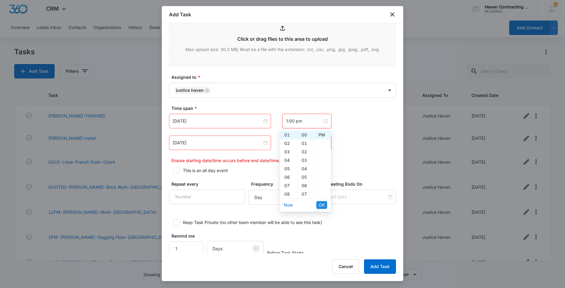
drag, startPoint x: 319, startPoint y: 204, endPoint x: 310, endPoint y: 206, distance: 9.5
click at [319, 205] on span "OK" at bounding box center [322, 205] width 6 height 7
click at [200, 142] on input "[DATE]" at bounding box center [217, 142] width 89 height 7
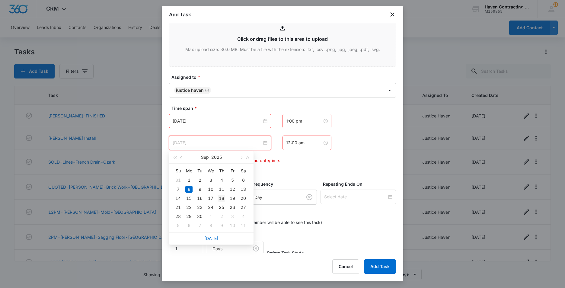
type input "[DATE]"
click at [222, 197] on div "18" at bounding box center [221, 198] width 7 height 7
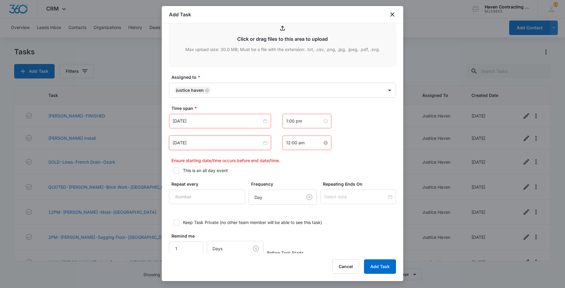
click at [302, 143] on input "12:00 am" at bounding box center [304, 142] width 36 height 7
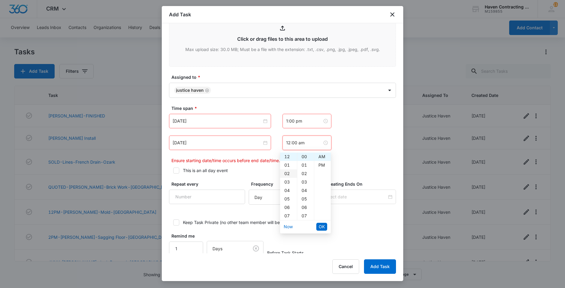
click at [285, 173] on div "02" at bounding box center [288, 173] width 17 height 8
click at [321, 165] on div "PM" at bounding box center [322, 165] width 17 height 8
type input "2:00 pm"
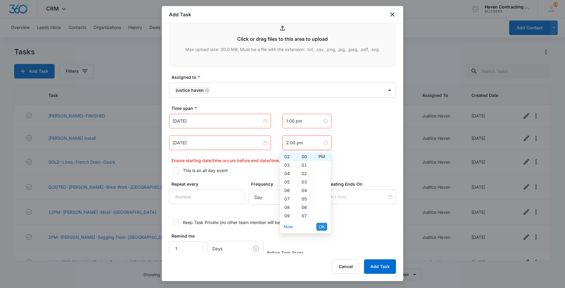
click at [319, 226] on span "OK" at bounding box center [322, 226] width 6 height 7
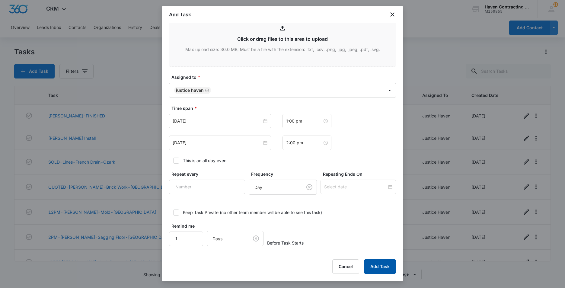
click at [377, 265] on button "Add Task" at bounding box center [380, 266] width 32 height 14
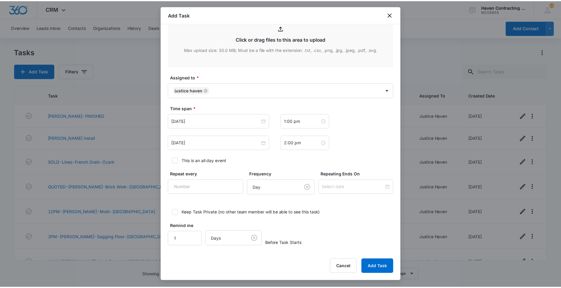
scroll to position [0, 0]
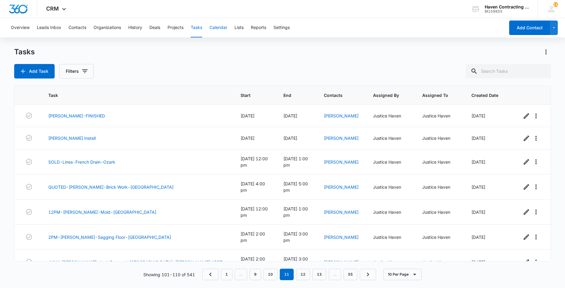
click at [215, 24] on button "Calendar" at bounding box center [219, 27] width 18 height 19
